Goal: Information Seeking & Learning: Learn about a topic

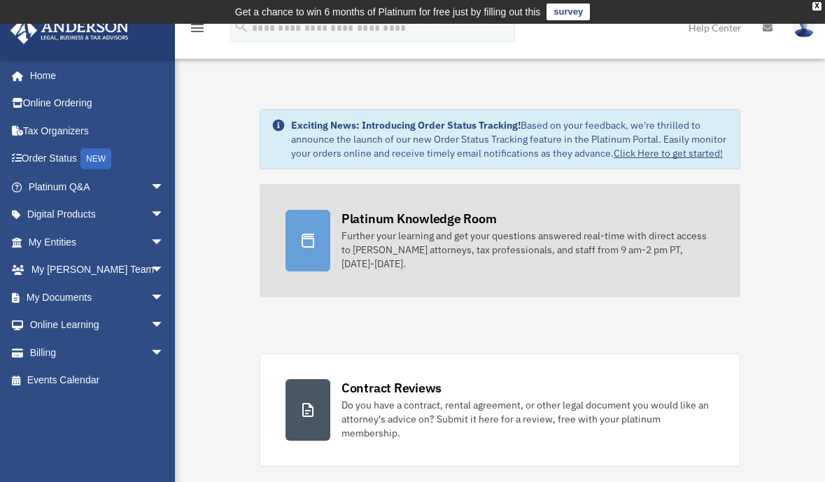
click at [410, 232] on div "Further your learning and get your questions answered real-time with direct acc…" at bounding box center [528, 250] width 373 height 42
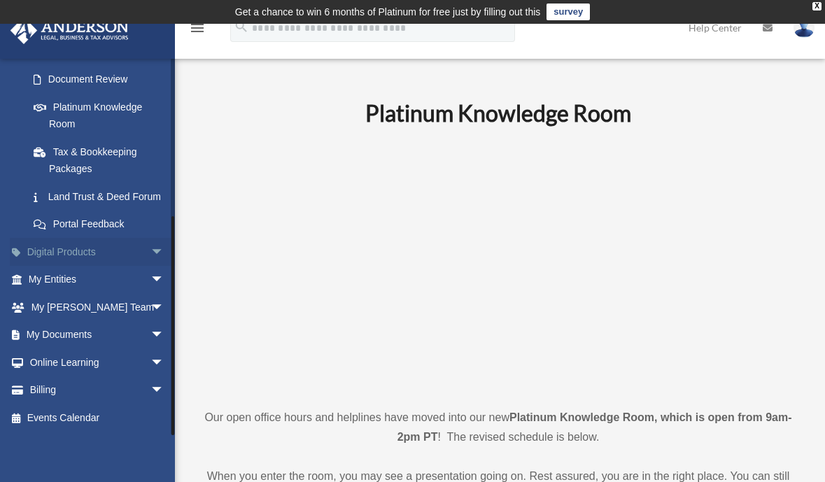
scroll to position [280, 0]
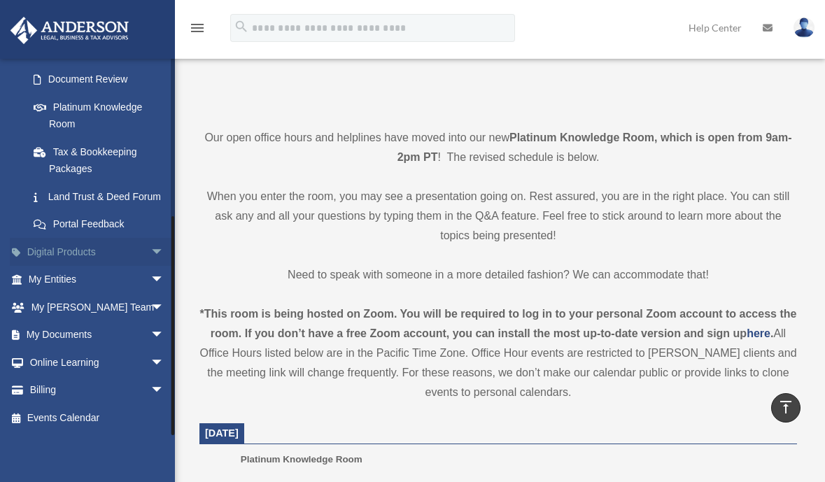
click at [62, 248] on link "Digital Products arrow_drop_down" at bounding box center [98, 252] width 176 height 28
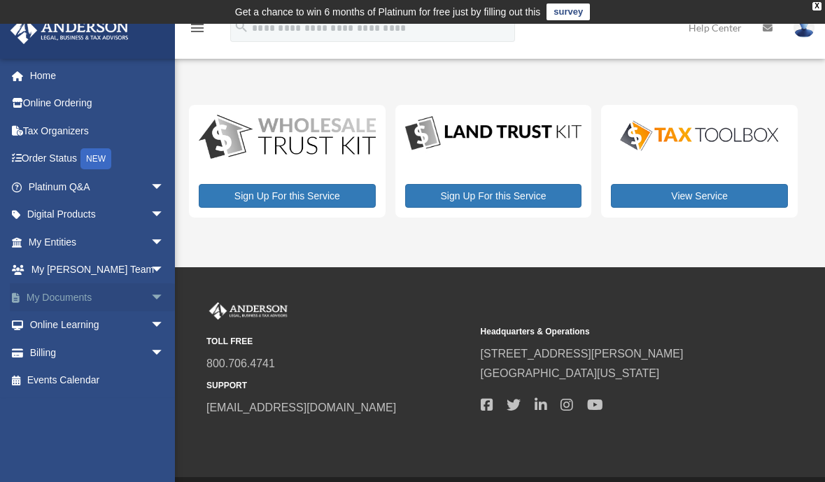
scroll to position [48, 0]
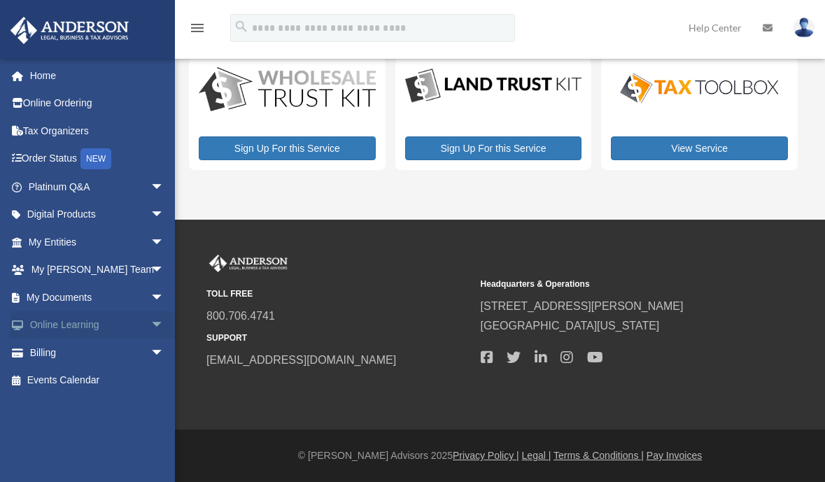
click at [63, 318] on link "Online Learning arrow_drop_down" at bounding box center [98, 325] width 176 height 28
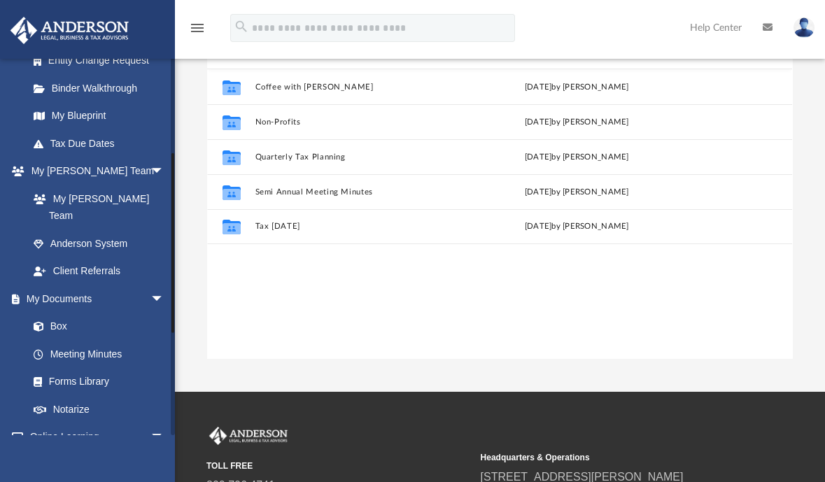
scroll to position [125, 0]
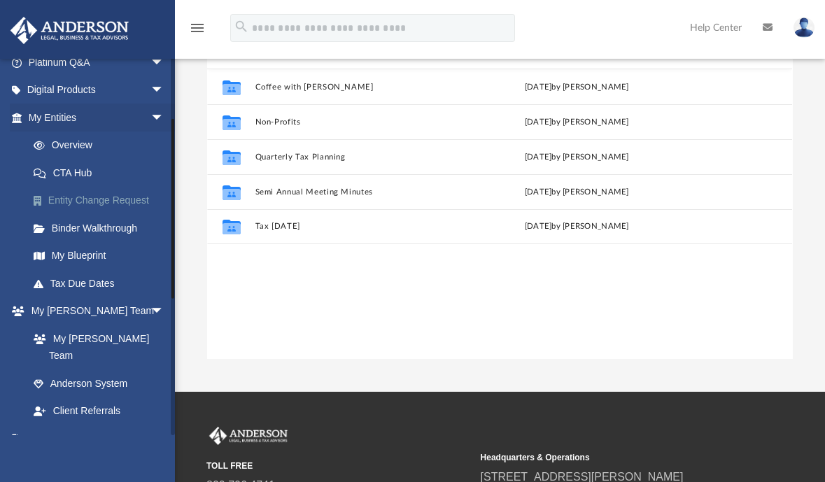
click at [99, 198] on link "Entity Change Request" at bounding box center [103, 201] width 166 height 28
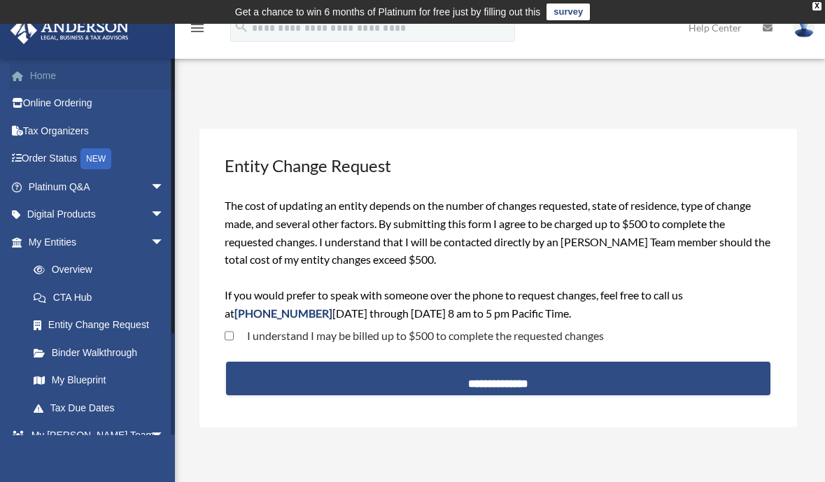
click at [36, 71] on link "Home" at bounding box center [98, 76] width 176 height 28
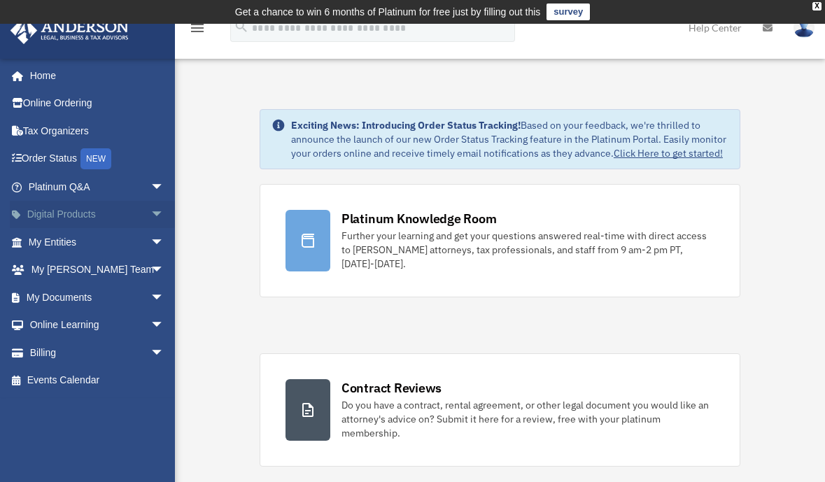
click at [150, 210] on span "arrow_drop_down" at bounding box center [164, 215] width 28 height 29
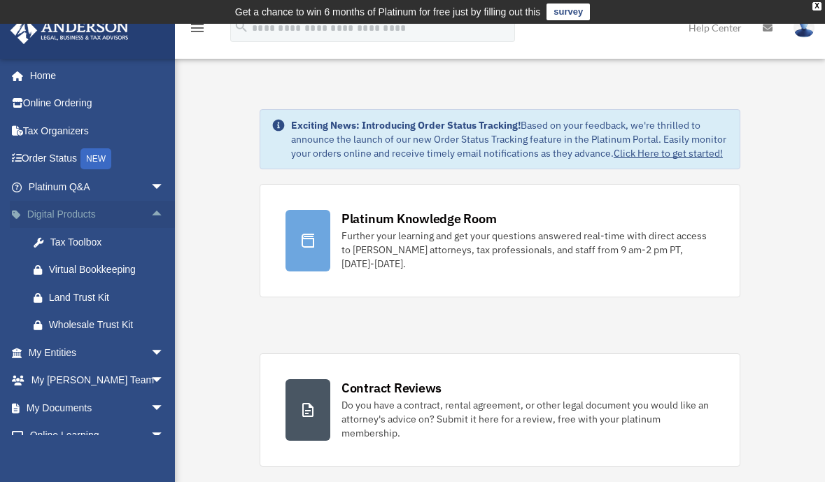
click at [150, 210] on span "arrow_drop_up" at bounding box center [164, 215] width 28 height 29
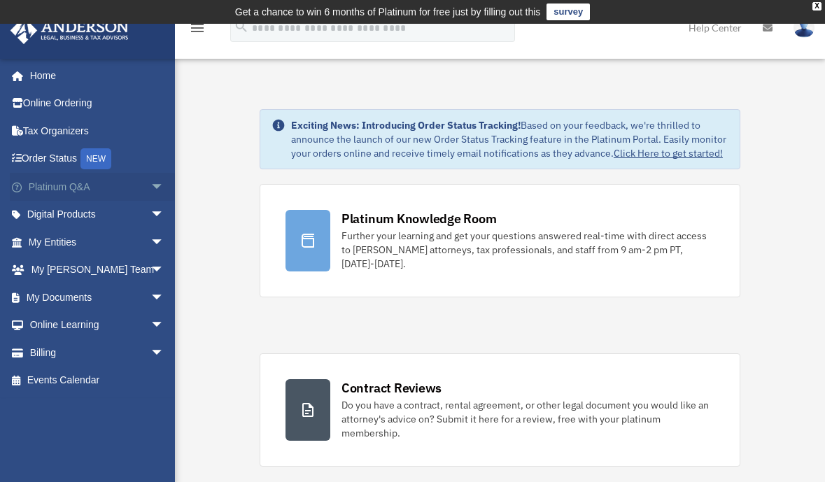
click at [150, 184] on span "arrow_drop_down" at bounding box center [164, 187] width 28 height 29
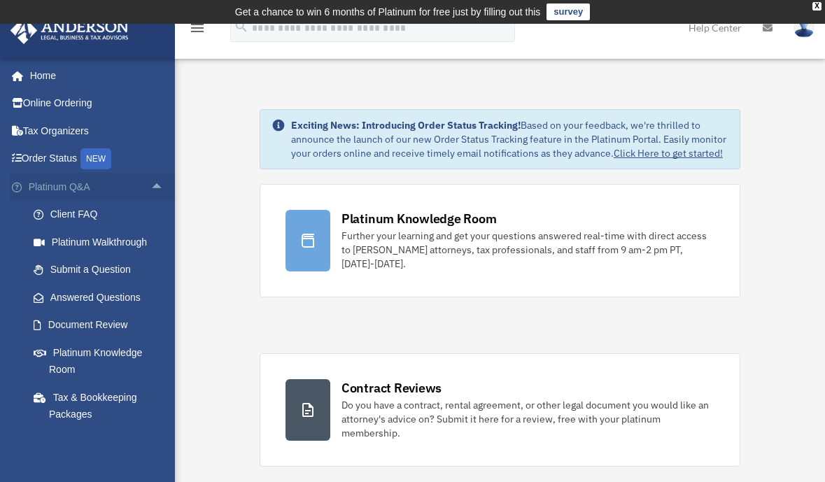
click at [150, 185] on span "arrow_drop_up" at bounding box center [164, 187] width 28 height 29
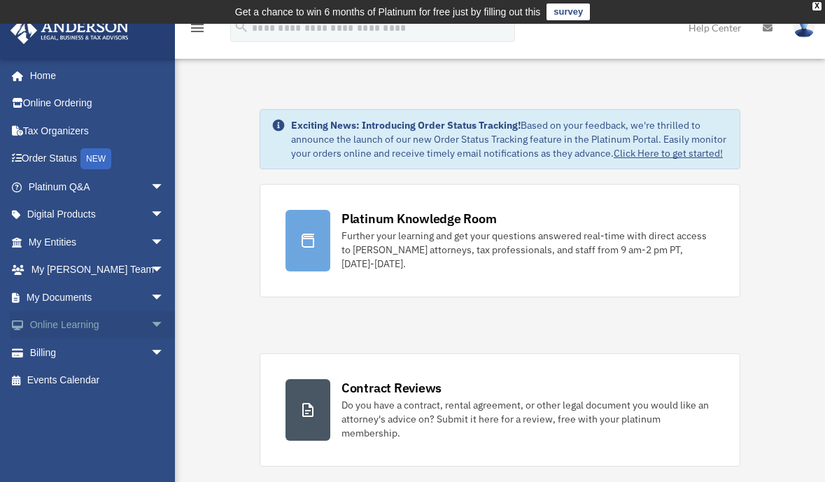
click at [150, 324] on span "arrow_drop_down" at bounding box center [164, 325] width 28 height 29
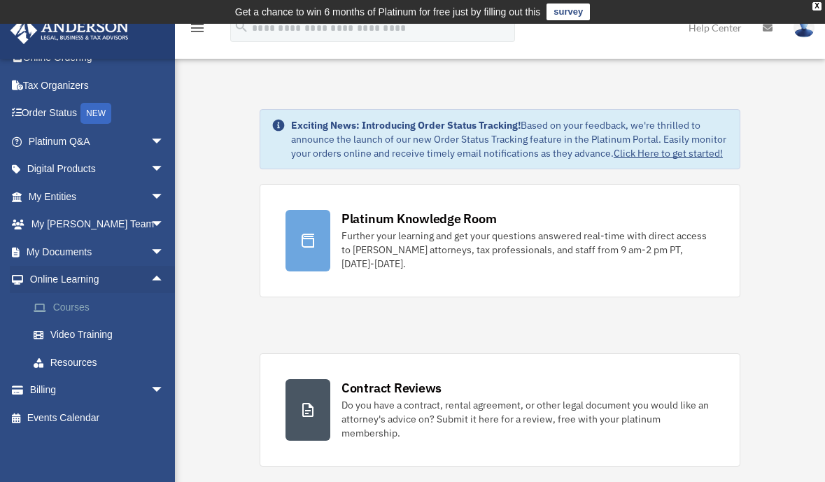
click at [78, 306] on link "Courses" at bounding box center [103, 307] width 166 height 28
